Goal: Check status

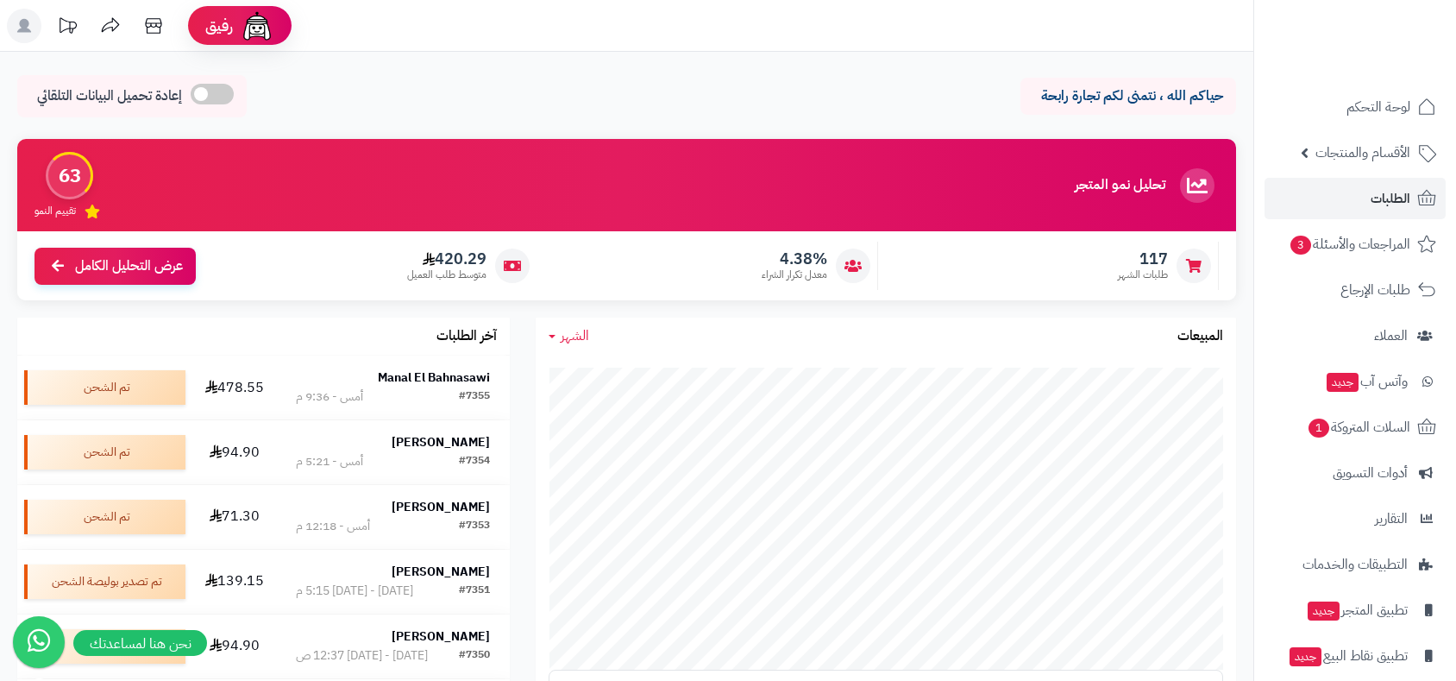
scroll to position [287, 0]
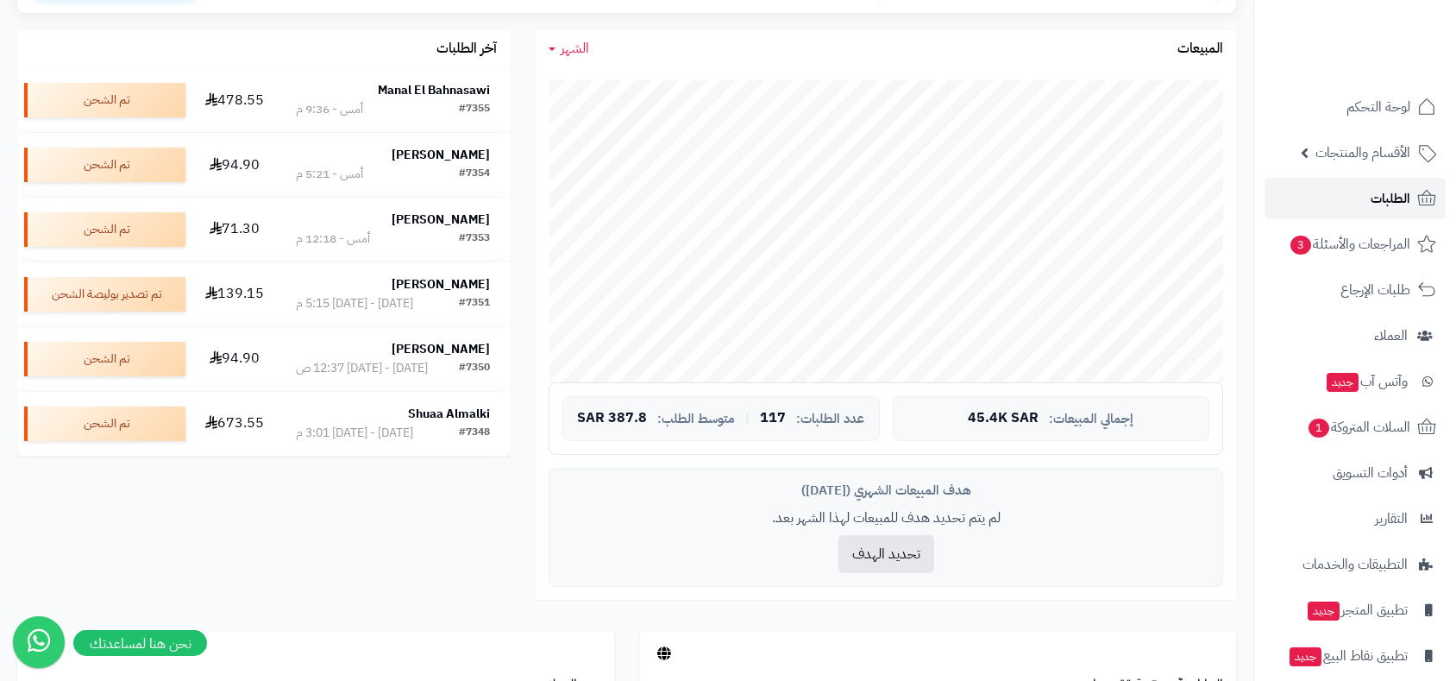
click at [1389, 202] on span "الطلبات" at bounding box center [1391, 198] width 40 height 24
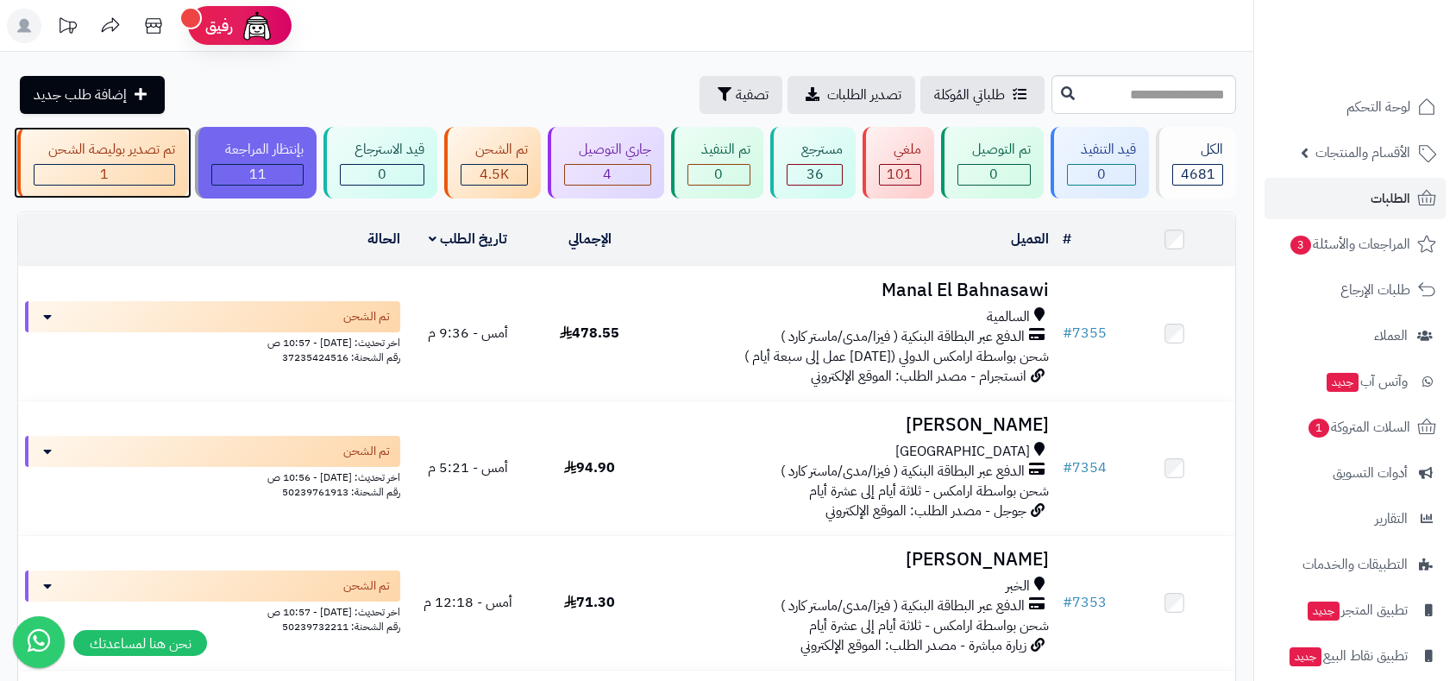
click at [97, 159] on div "تم تصدير بوليصة الشحن" at bounding box center [104, 150] width 141 height 20
